Goal: Task Accomplishment & Management: Manage account settings

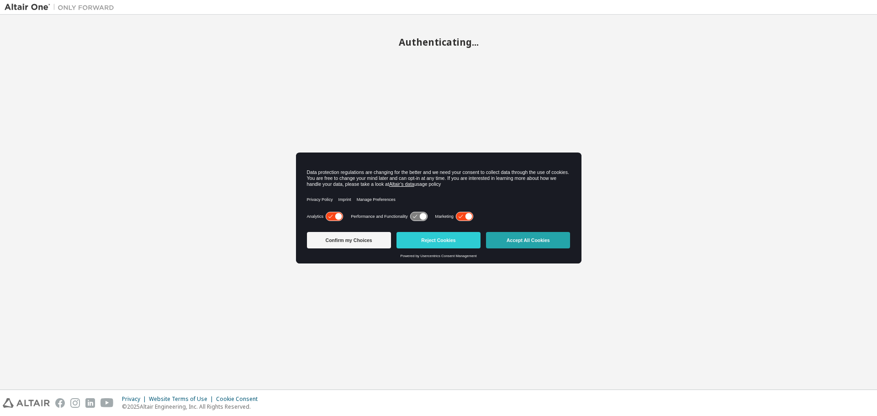
click at [532, 234] on button "Accept All Cookies" at bounding box center [528, 240] width 84 height 16
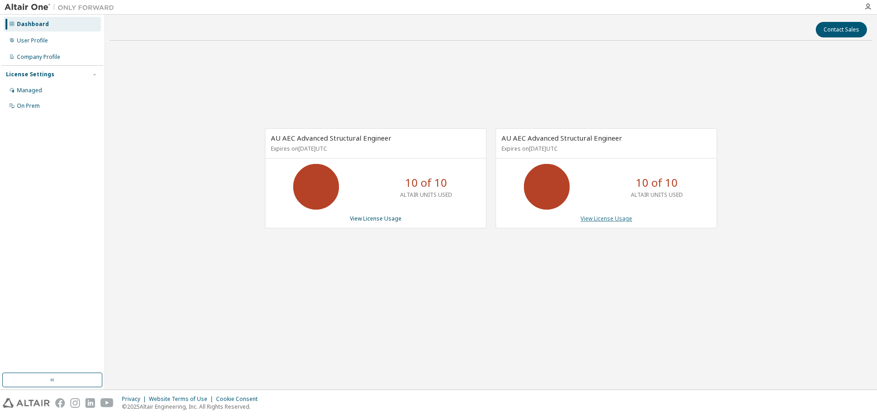
click at [604, 222] on link "View License Usage" at bounding box center [607, 219] width 52 height 8
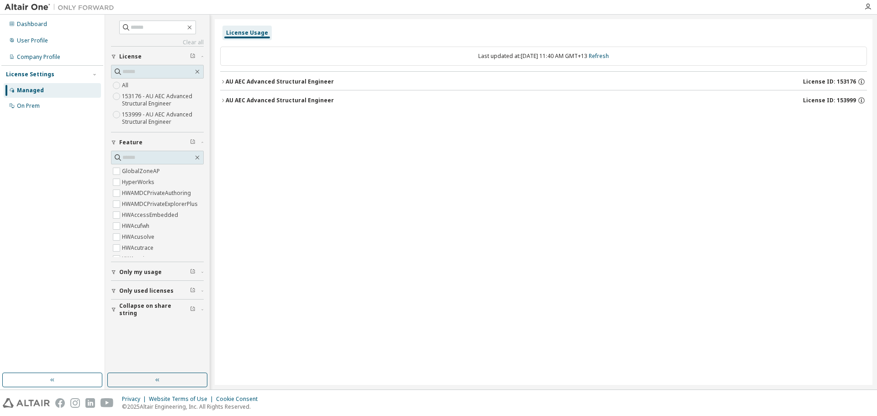
click at [222, 80] on icon "button" at bounding box center [222, 81] width 5 height 5
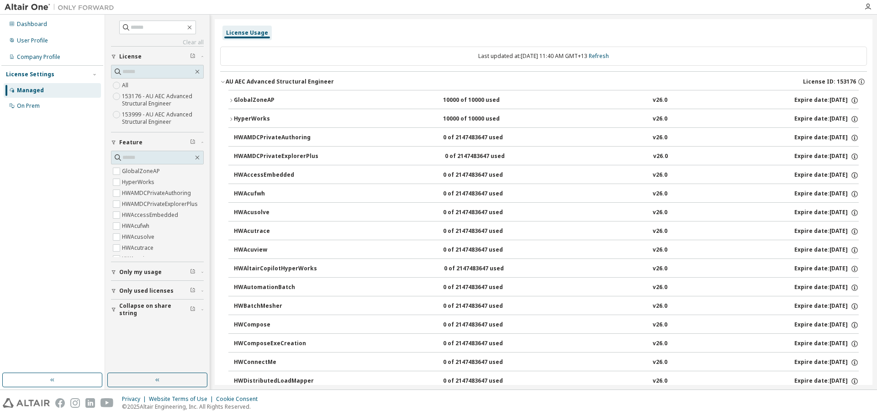
click at [222, 80] on icon "button" at bounding box center [222, 81] width 5 height 5
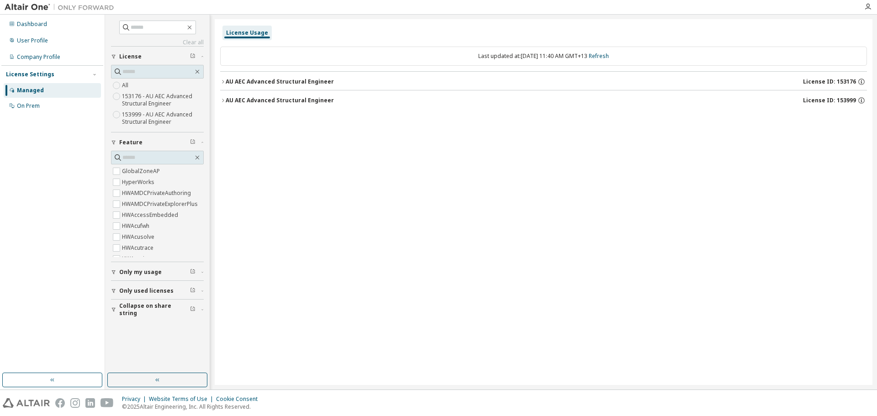
click at [226, 99] on div "AU AEC Advanced Structural Engineer" at bounding box center [280, 100] width 108 height 7
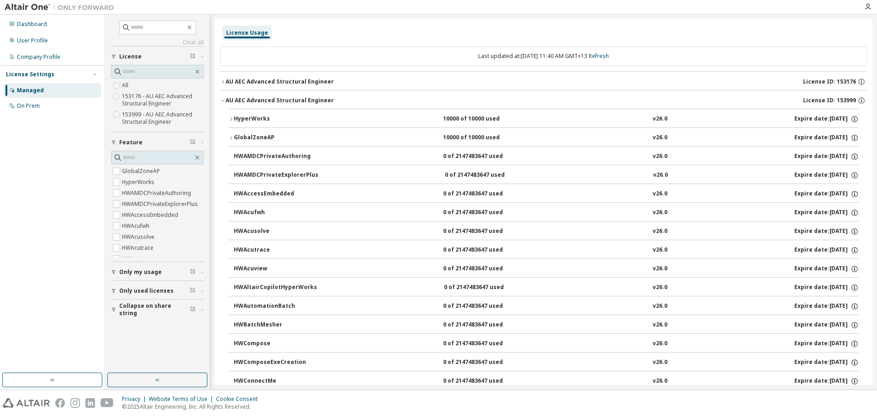
click at [223, 102] on icon "button" at bounding box center [222, 100] width 5 height 5
